Goal: Task Accomplishment & Management: Complete application form

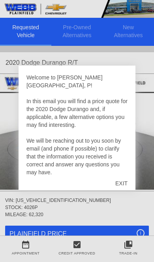
click at [127, 184] on div "EXIT" at bounding box center [121, 183] width 28 height 24
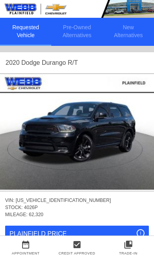
click at [92, 142] on img at bounding box center [77, 132] width 154 height 116
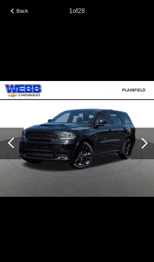
scroll to position [0, 1]
click at [151, 154] on div at bounding box center [142, 143] width 24 height 32
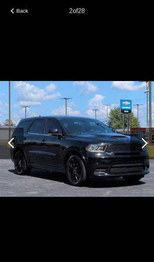
click at [146, 143] on div at bounding box center [142, 143] width 11 height 11
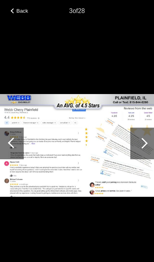
click at [151, 141] on div at bounding box center [142, 143] width 24 height 32
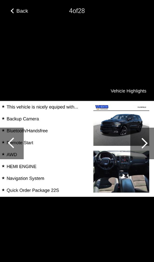
click at [150, 141] on div at bounding box center [142, 143] width 24 height 32
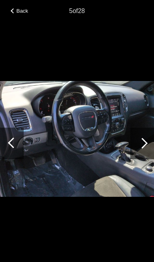
click at [151, 139] on div at bounding box center [142, 143] width 24 height 32
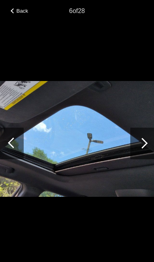
click at [148, 142] on div at bounding box center [142, 143] width 24 height 32
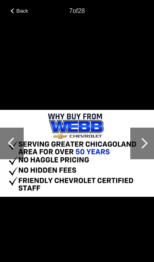
click at [151, 139] on div at bounding box center [142, 143] width 24 height 32
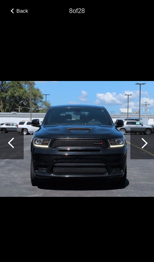
click at [144, 139] on div at bounding box center [142, 143] width 24 height 32
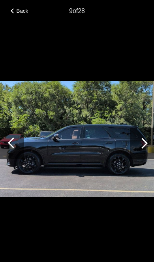
click at [148, 140] on div at bounding box center [142, 143] width 24 height 32
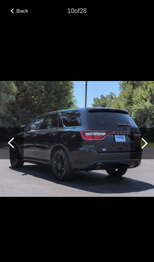
click at [148, 139] on div at bounding box center [142, 143] width 24 height 32
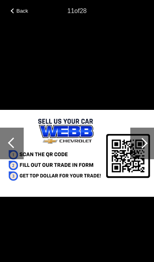
click at [142, 143] on div at bounding box center [142, 143] width 11 height 11
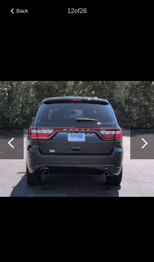
click at [148, 141] on div at bounding box center [142, 143] width 24 height 32
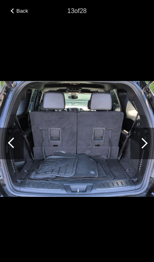
click at [144, 141] on div at bounding box center [142, 143] width 11 height 11
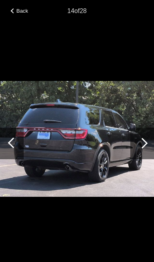
click at [144, 140] on div at bounding box center [142, 143] width 24 height 32
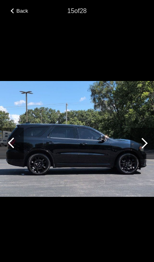
click at [145, 141] on div at bounding box center [142, 143] width 24 height 32
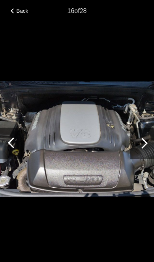
click at [147, 141] on div at bounding box center [142, 143] width 24 height 32
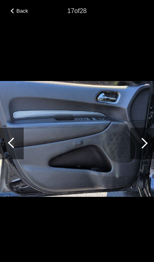
click at [150, 139] on div at bounding box center [142, 143] width 24 height 32
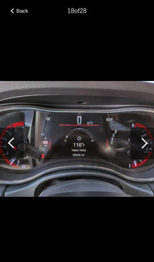
click at [147, 142] on div at bounding box center [142, 143] width 24 height 32
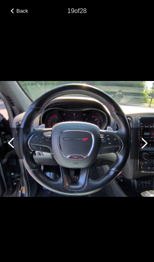
click at [18, 9] on span "Back" at bounding box center [23, 11] width 12 height 6
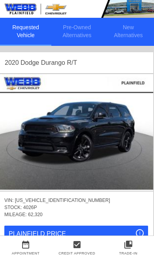
click at [105, 136] on img at bounding box center [76, 132] width 154 height 116
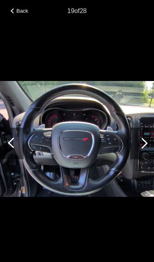
click at [148, 144] on div at bounding box center [142, 143] width 24 height 32
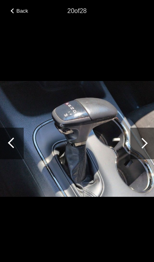
click at [150, 139] on div at bounding box center [142, 143] width 24 height 32
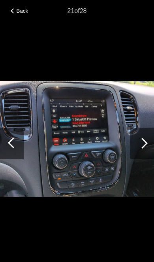
click at [152, 145] on div at bounding box center [142, 143] width 24 height 32
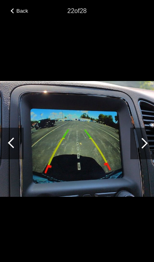
click at [150, 146] on div at bounding box center [142, 143] width 24 height 32
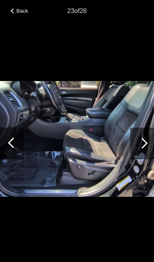
click at [150, 145] on div at bounding box center [142, 143] width 24 height 32
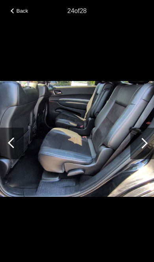
click at [150, 143] on div at bounding box center [142, 143] width 24 height 32
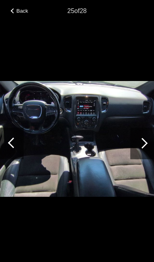
click at [146, 142] on div at bounding box center [142, 143] width 24 height 32
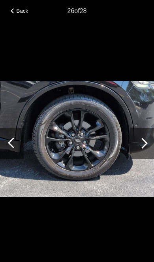
click at [144, 141] on div at bounding box center [142, 143] width 11 height 11
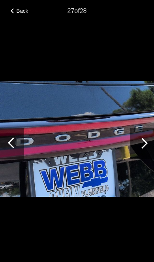
click at [146, 139] on div at bounding box center [142, 143] width 24 height 32
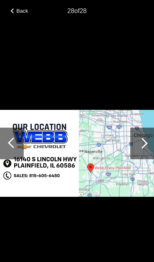
click at [150, 144] on div at bounding box center [142, 143] width 24 height 32
click at [146, 146] on div at bounding box center [142, 143] width 24 height 32
click at [148, 141] on div at bounding box center [142, 143] width 24 height 32
click at [17, 9] on span "Back" at bounding box center [23, 11] width 12 height 6
